Goal: Use online tool/utility

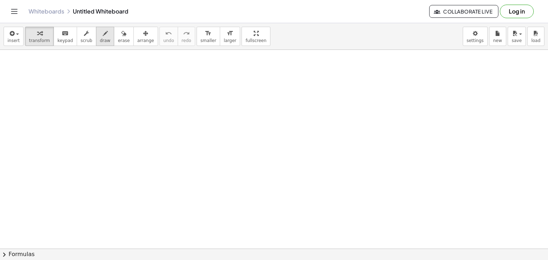
click at [103, 35] on icon "button" at bounding box center [105, 33] width 5 height 9
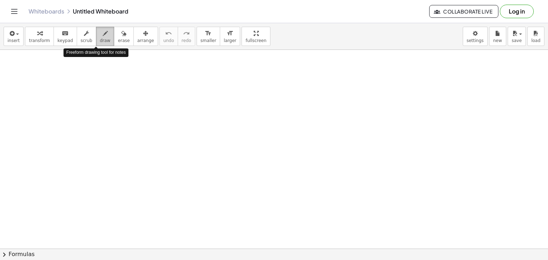
click at [103, 35] on icon "button" at bounding box center [105, 33] width 5 height 9
drag, startPoint x: 61, startPoint y: 63, endPoint x: 76, endPoint y: 75, distance: 19.0
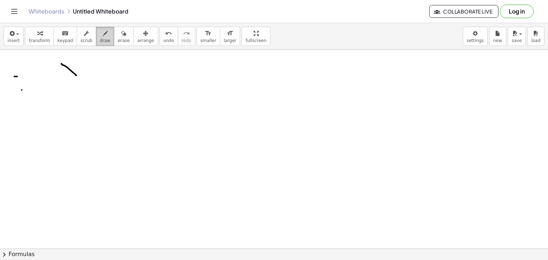
click at [100, 39] on span "draw" at bounding box center [105, 40] width 11 height 5
click at [137, 44] on button "arrange" at bounding box center [145, 36] width 25 height 19
click at [473, 36] on body "Graspable Math Activities Get Started Activity Bank Assigned Work Classes White…" at bounding box center [274, 130] width 548 height 260
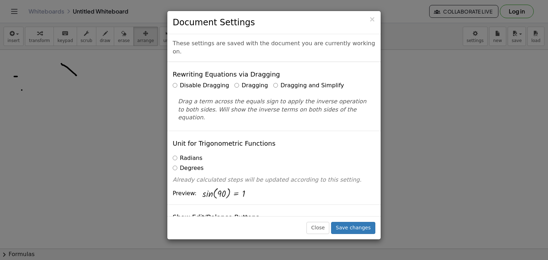
click at [473, 36] on div "× Document Settings These settings are saved with the document you are currentl…" at bounding box center [274, 130] width 548 height 260
